Goal: Task Accomplishment & Management: Manage account settings

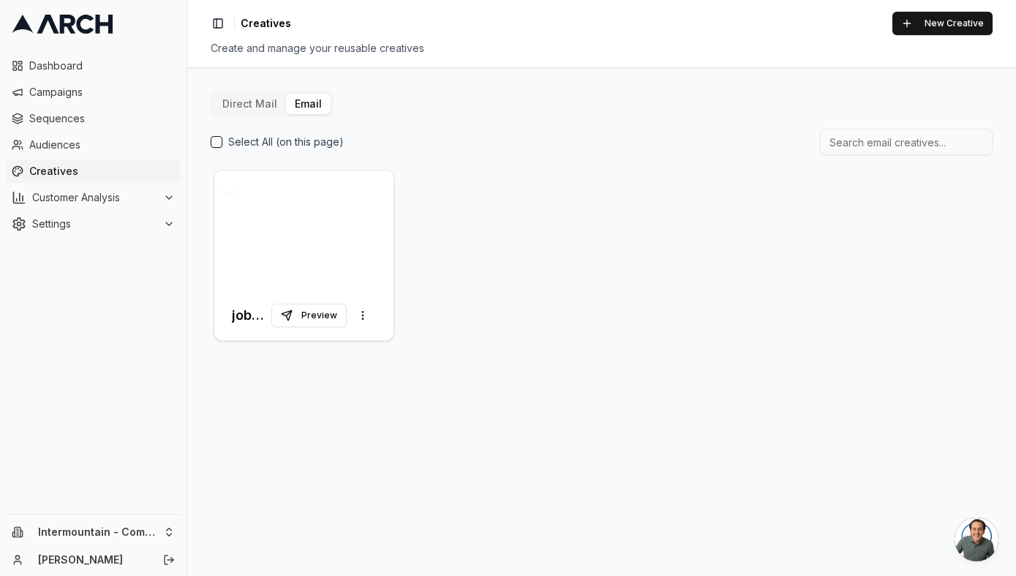
click at [326, 228] on div at bounding box center [303, 230] width 179 height 120
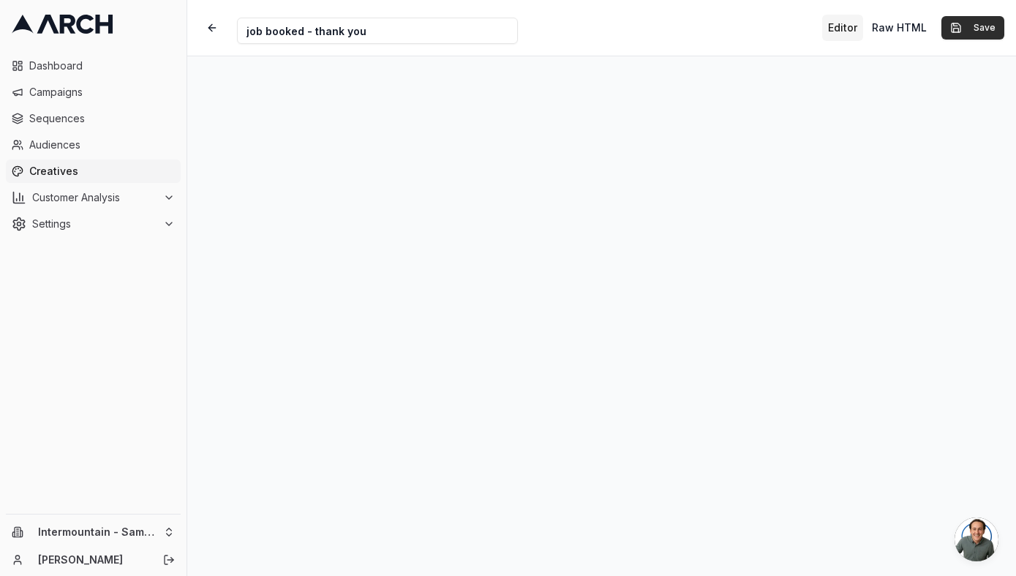
click at [971, 26] on button "Save" at bounding box center [973, 27] width 63 height 23
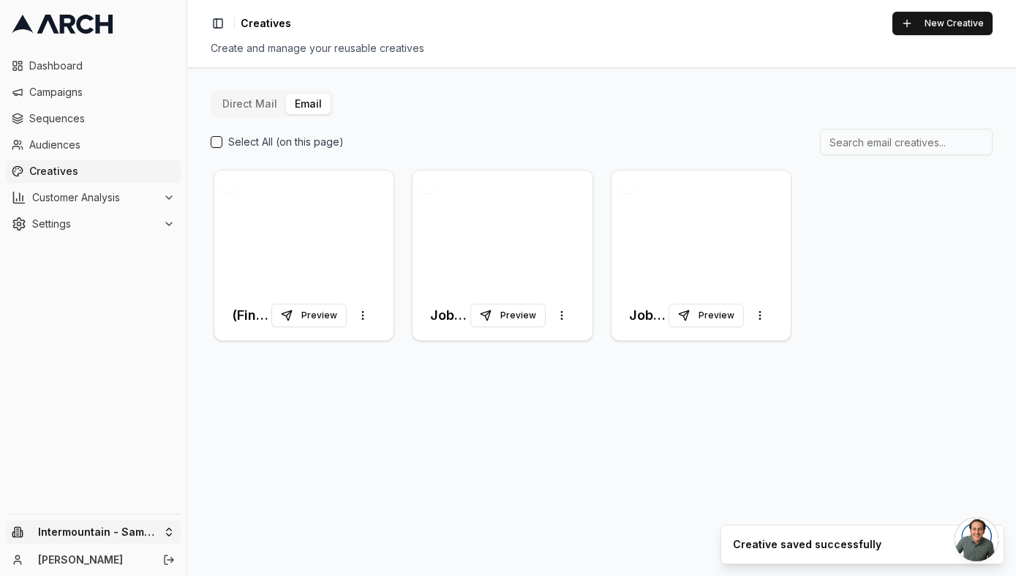
click at [145, 535] on html "Dashboard Campaigns Sequences Audiences Creatives Customer Analysis Settings In…" at bounding box center [508, 288] width 1016 height 576
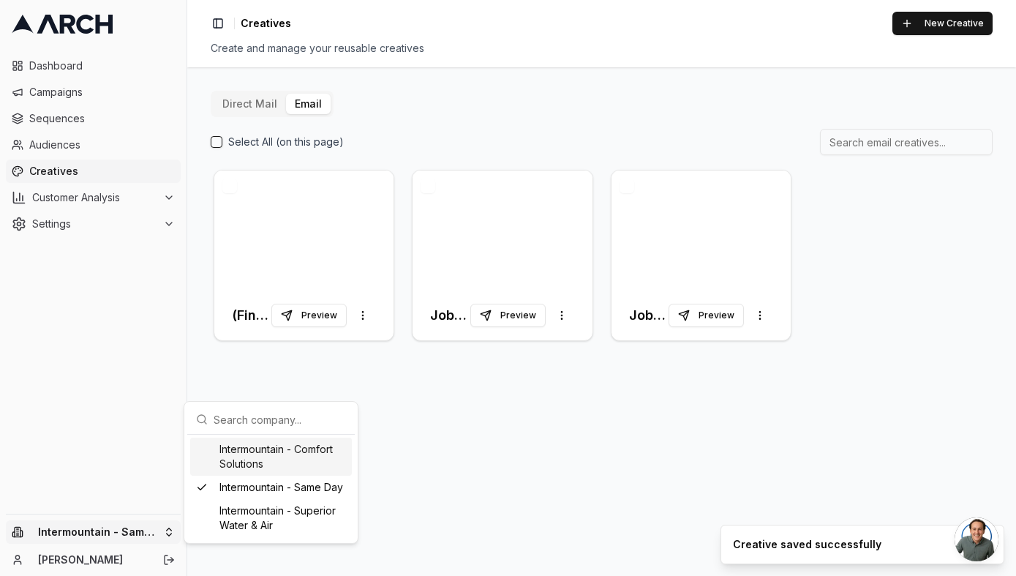
click at [266, 462] on div "Intermountain - Comfort Solutions" at bounding box center [271, 457] width 162 height 38
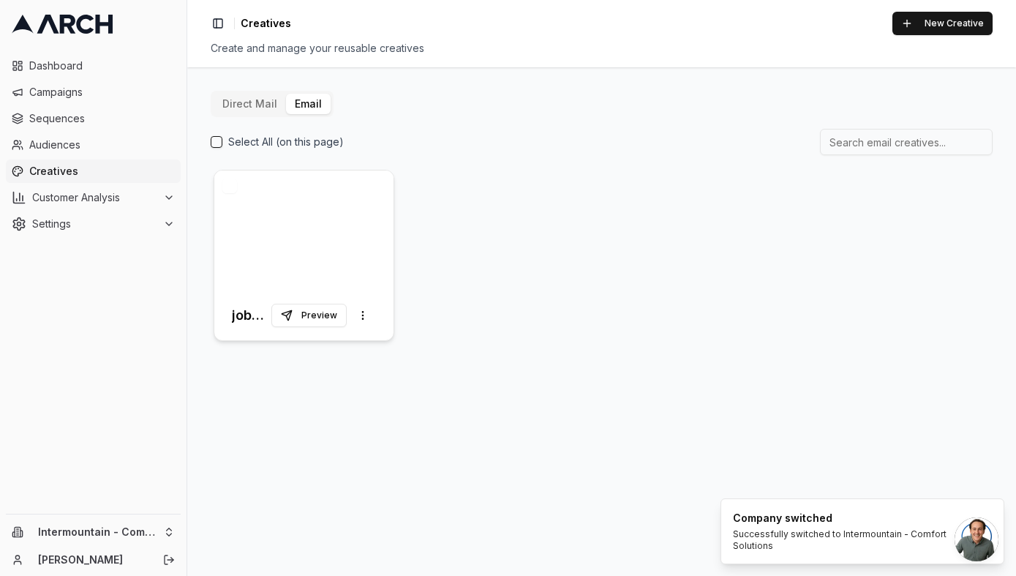
click at [306, 261] on div at bounding box center [303, 230] width 179 height 120
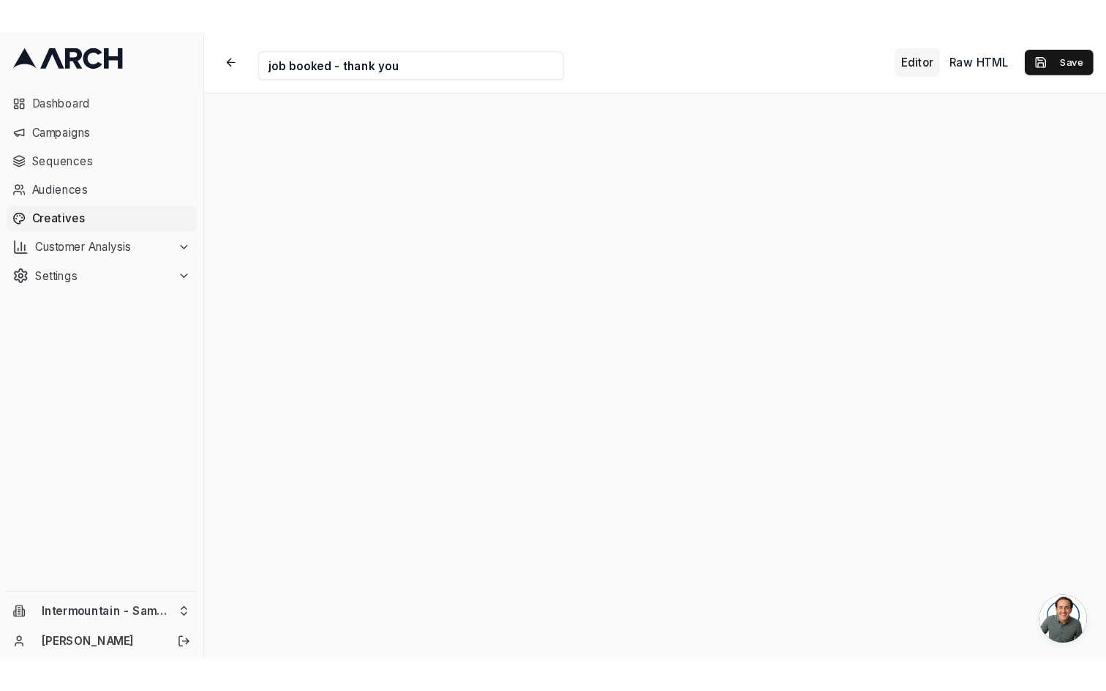
scroll to position [66, 0]
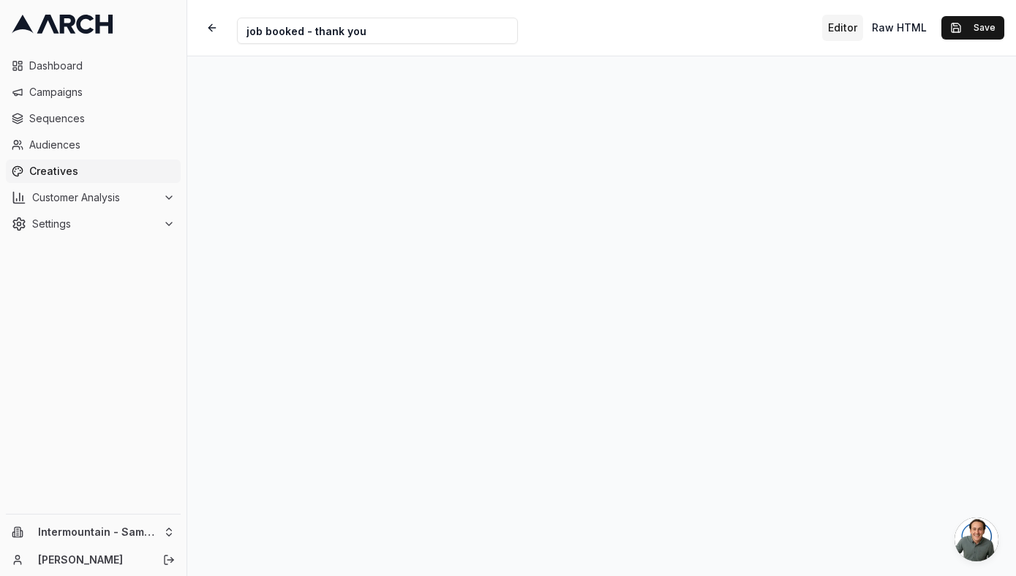
click at [736, 29] on div "Creative Name job booked - thank you Editor Raw HTML Save" at bounding box center [601, 28] width 829 height 56
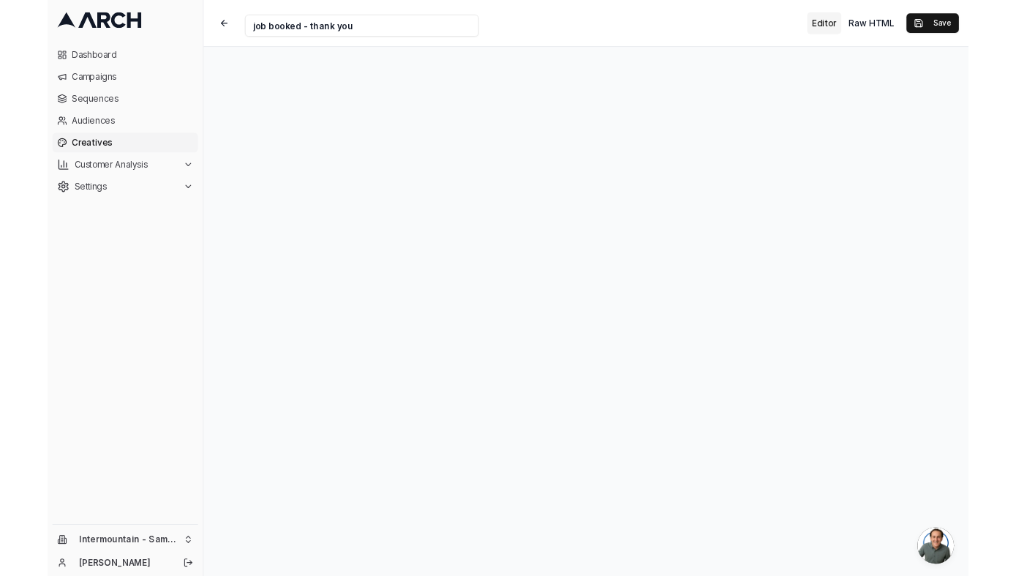
scroll to position [0, 0]
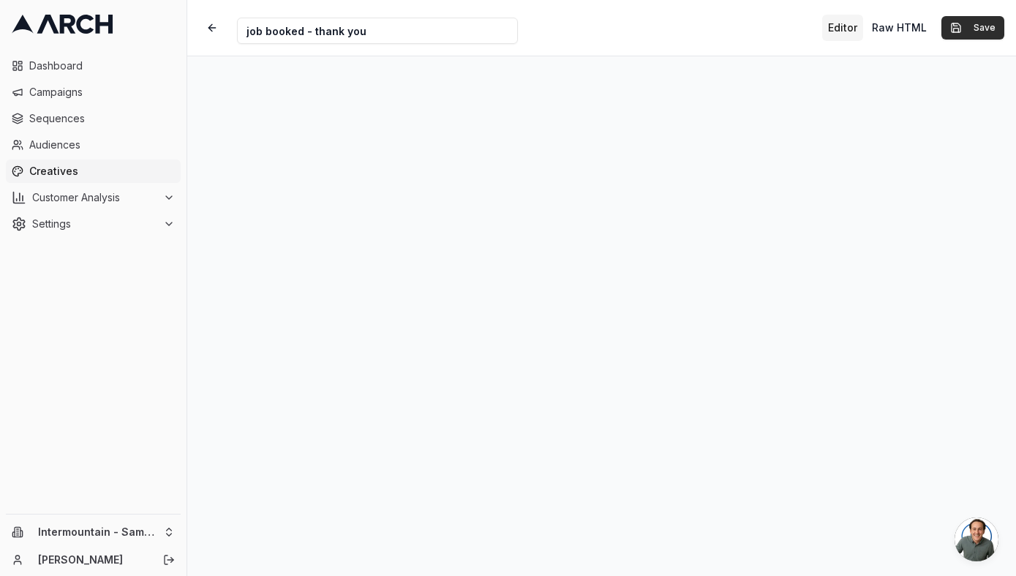
click at [975, 23] on button "Save" at bounding box center [973, 27] width 63 height 23
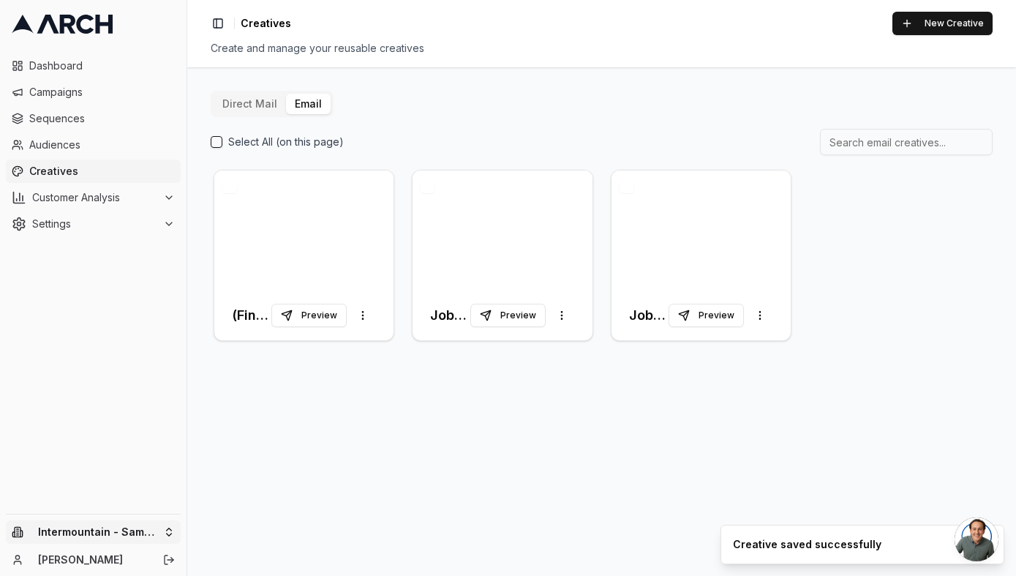
click at [132, 538] on html "Dashboard Campaigns Sequences Audiences Creatives Customer Analysis Settings In…" at bounding box center [508, 288] width 1016 height 576
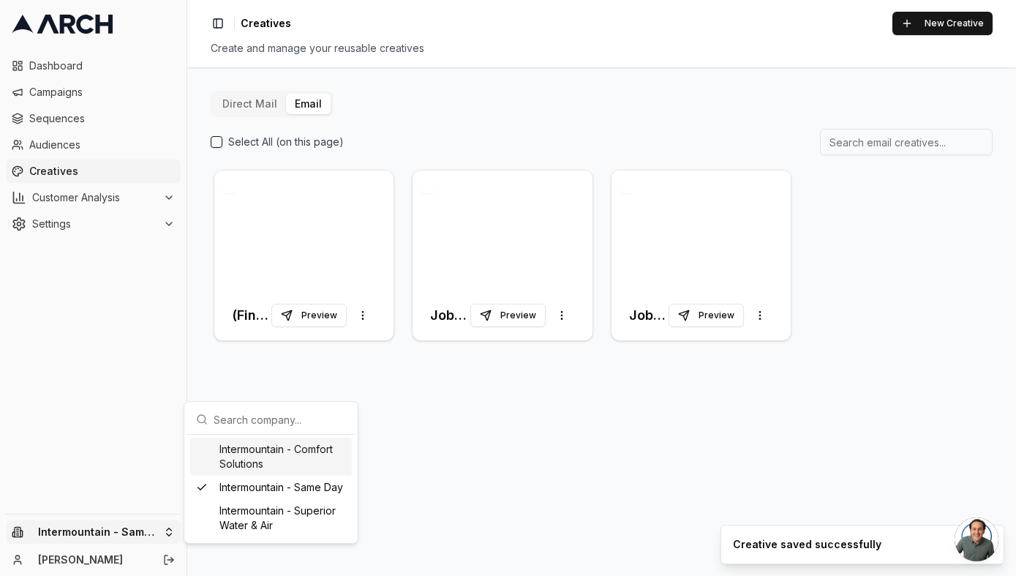
click at [265, 457] on div "Intermountain - Comfort Solutions" at bounding box center [271, 457] width 162 height 38
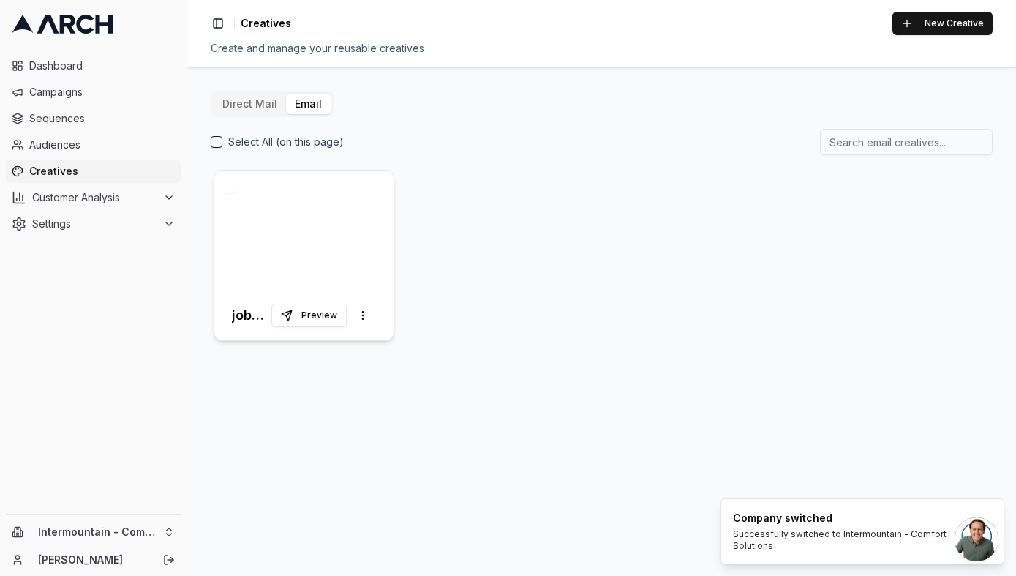
click at [321, 249] on div at bounding box center [303, 230] width 179 height 120
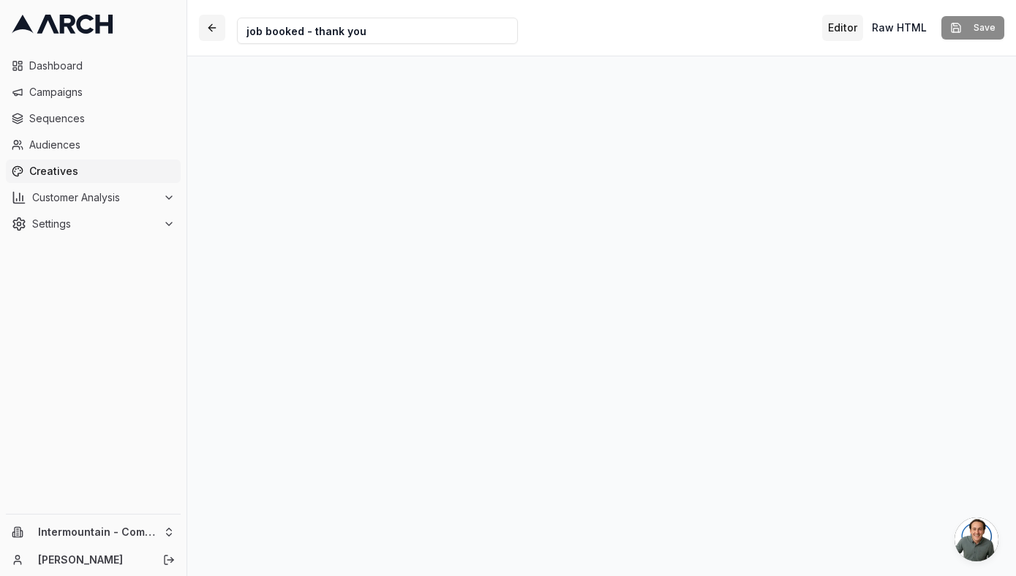
click at [216, 23] on button "button" at bounding box center [212, 28] width 26 height 26
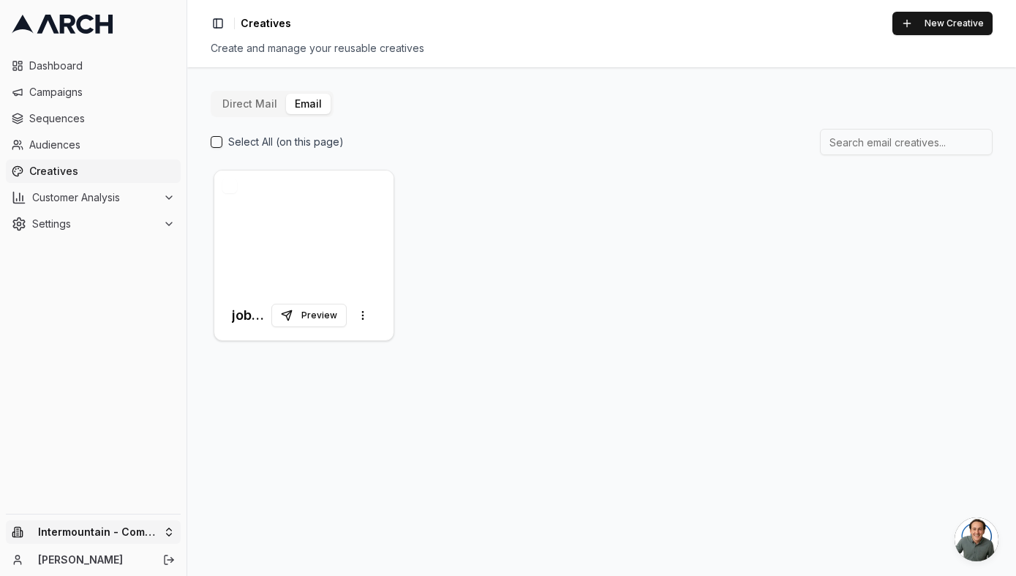
click at [113, 536] on html "Dashboard Campaigns Sequences Audiences Creatives Customer Analysis Settings In…" at bounding box center [508, 288] width 1016 height 576
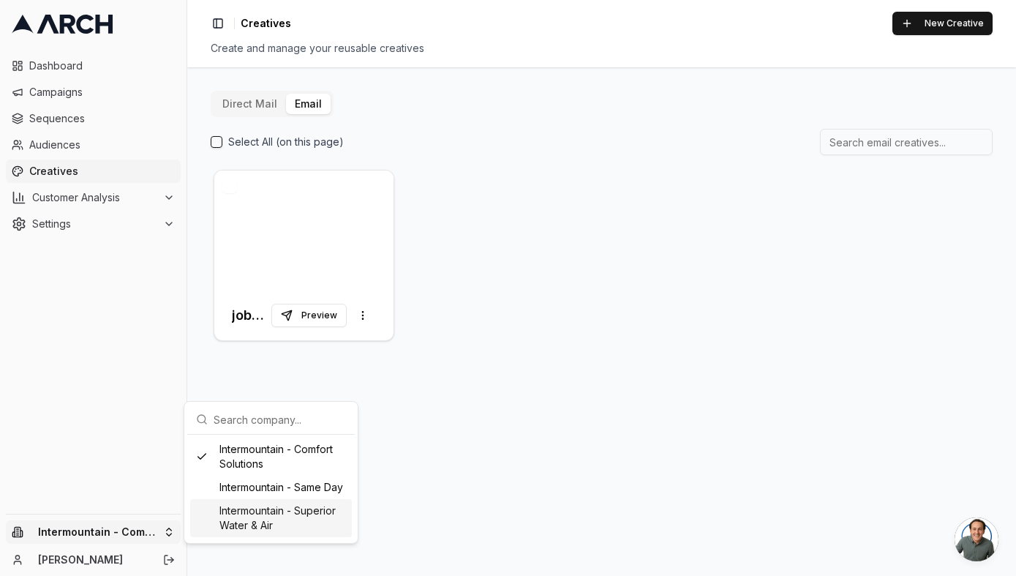
click at [260, 506] on div "Intermountain - Superior Water & Air" at bounding box center [271, 518] width 162 height 38
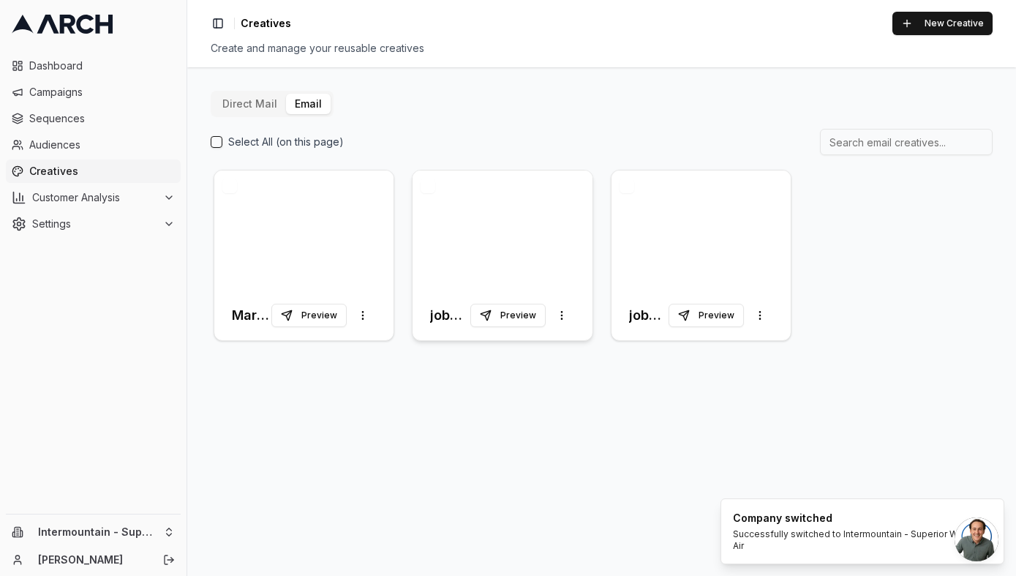
click at [547, 236] on div at bounding box center [502, 230] width 179 height 120
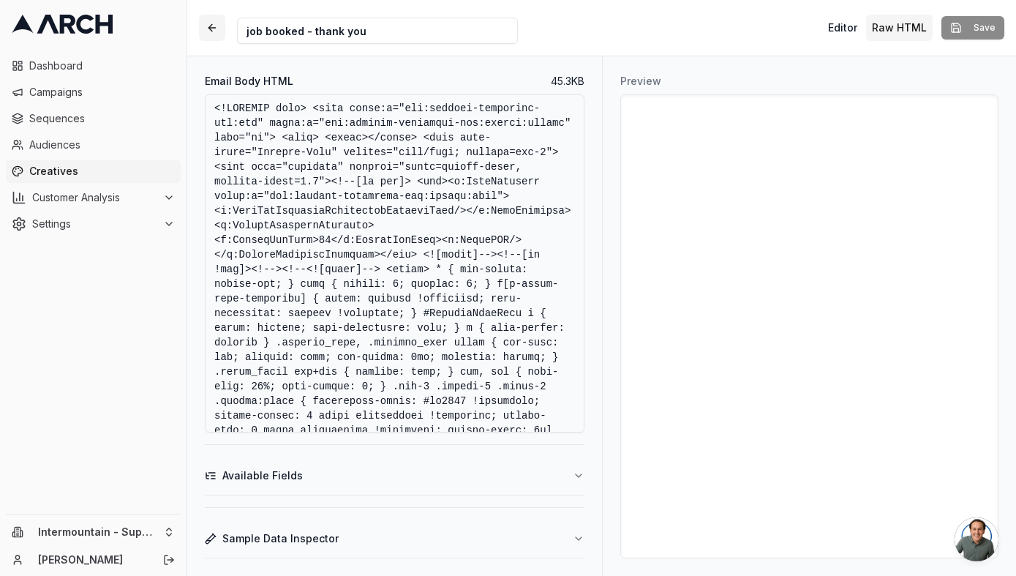
click at [206, 31] on button "button" at bounding box center [212, 28] width 26 height 26
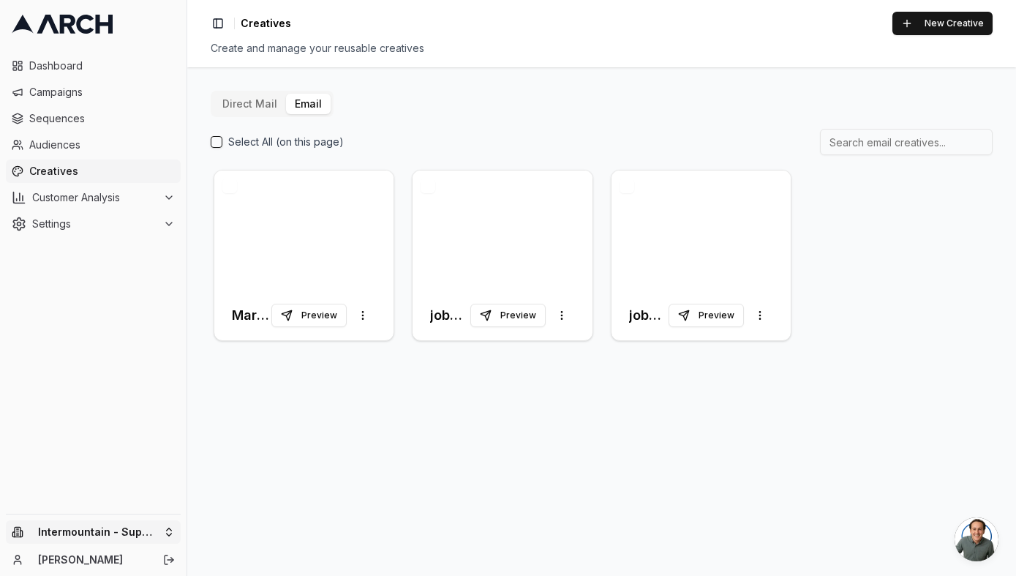
click at [140, 539] on html "Dashboard Campaigns Sequences Audiences Creatives Customer Analysis Settings In…" at bounding box center [508, 288] width 1016 height 576
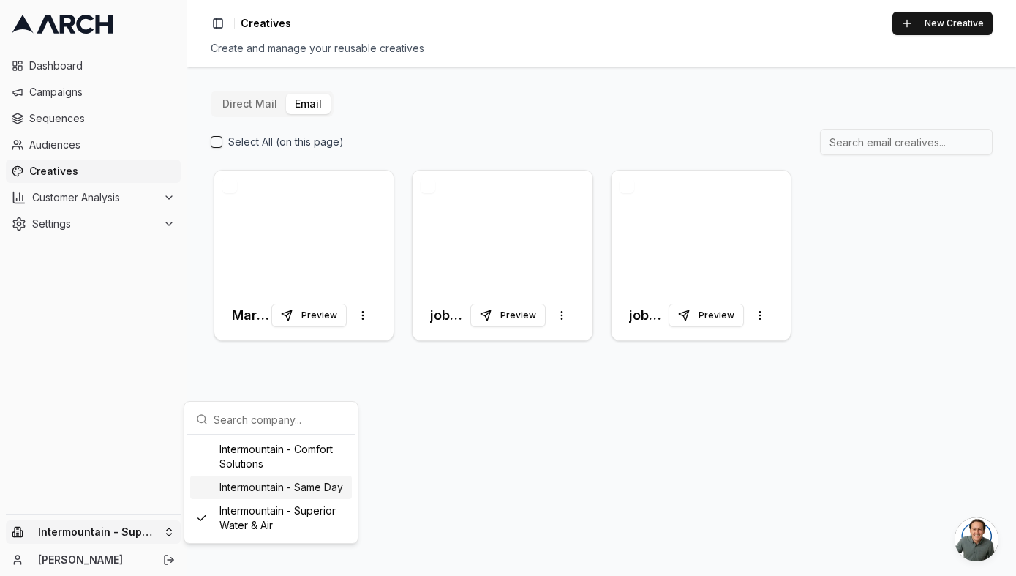
click at [240, 490] on div "Intermountain - Same Day" at bounding box center [271, 487] width 162 height 23
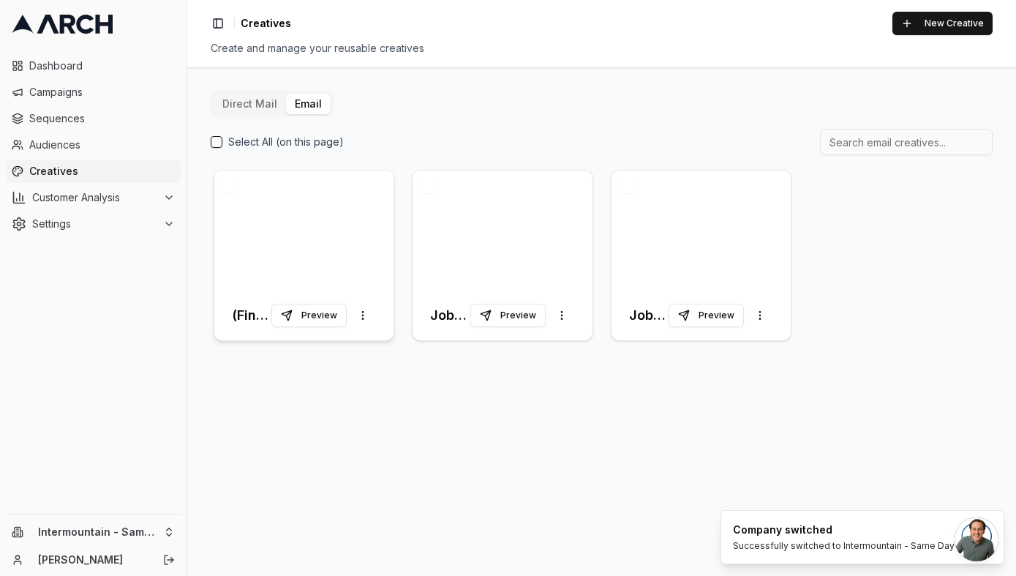
click at [257, 244] on div at bounding box center [303, 230] width 179 height 120
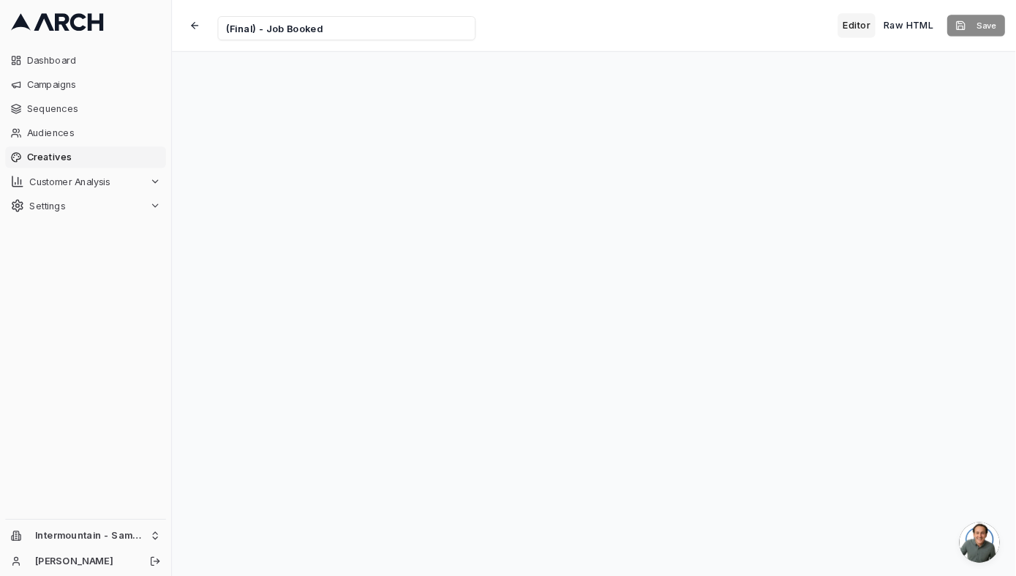
scroll to position [15, 0]
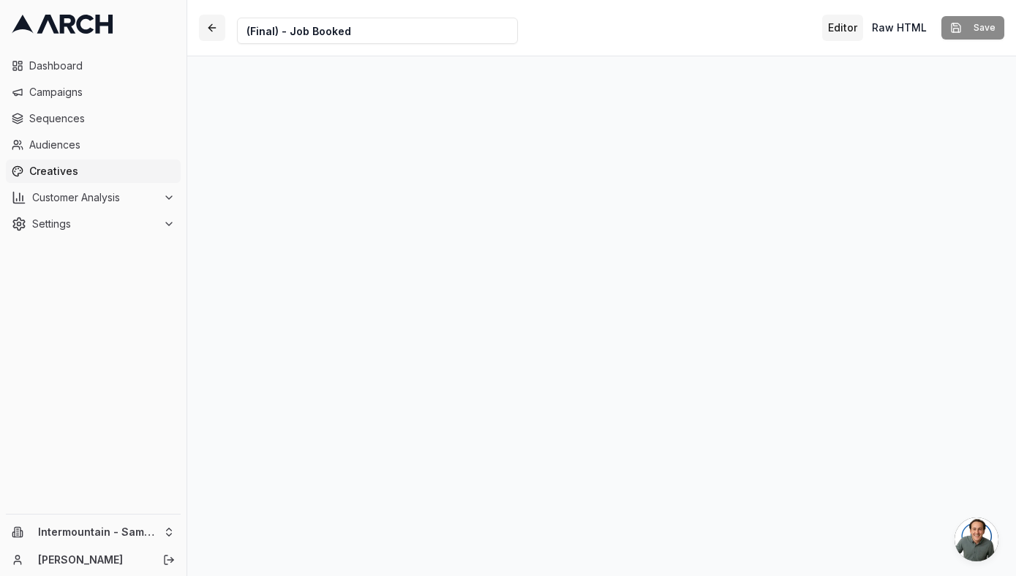
click at [213, 22] on button "button" at bounding box center [212, 28] width 26 height 26
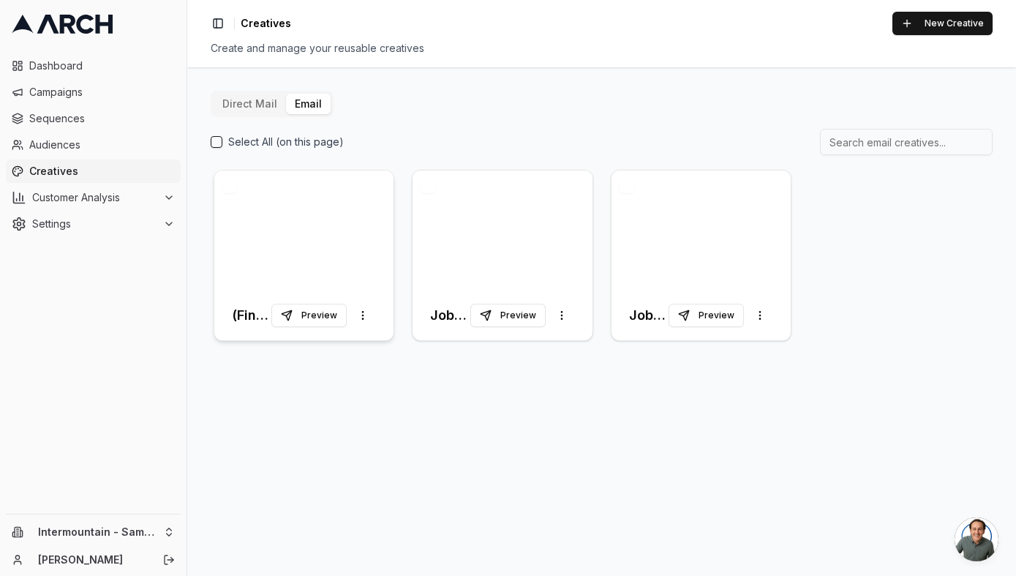
click at [269, 199] on div at bounding box center [303, 230] width 179 height 120
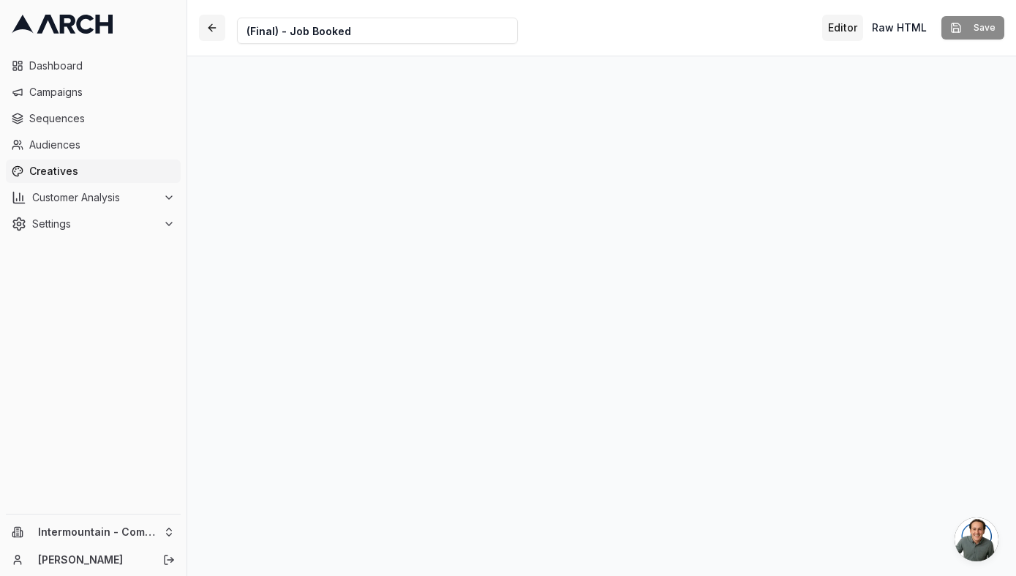
click at [222, 21] on button "button" at bounding box center [212, 28] width 26 height 26
